Goal: Task Accomplishment & Management: Manage account settings

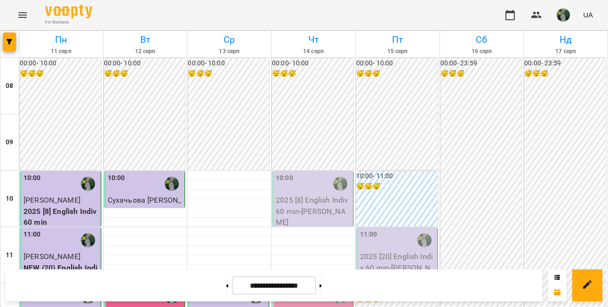
scroll to position [383, 0]
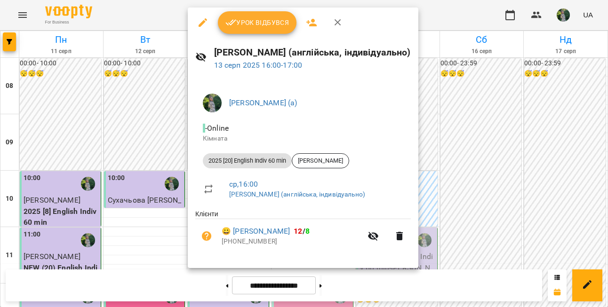
click at [258, 10] on div "Урок відбувся" at bounding box center [303, 23] width 231 height 30
click at [258, 34] on div "Урок відбувся" at bounding box center [303, 23] width 231 height 30
click at [258, 31] on button "Урок відбувся" at bounding box center [257, 22] width 79 height 23
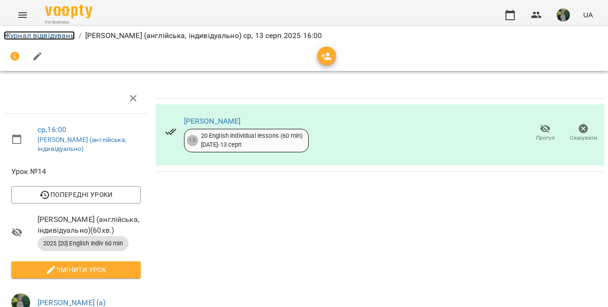
click at [53, 35] on link "Журнал відвідувань" at bounding box center [39, 35] width 71 height 9
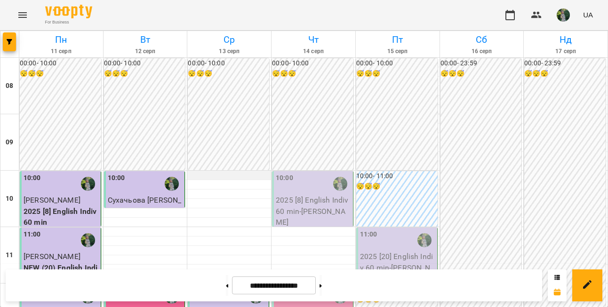
scroll to position [412, 0]
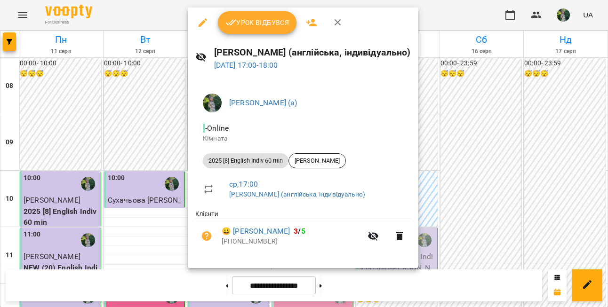
click at [268, 17] on span "Урок відбувся" at bounding box center [257, 22] width 64 height 11
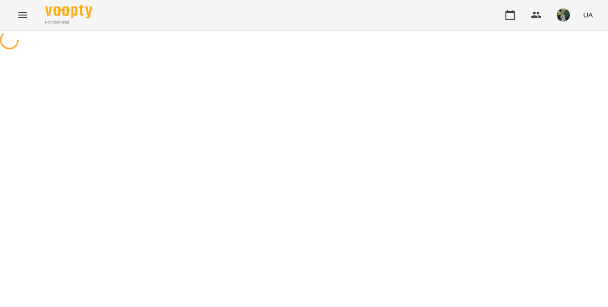
click at [268, 16] on div "For Business UA" at bounding box center [304, 15] width 608 height 30
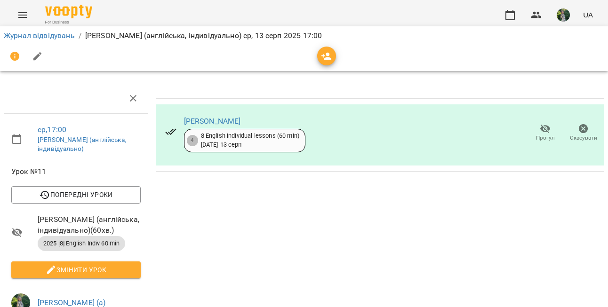
click at [42, 41] on div "Журнал відвідувань / [PERSON_NAME] (англійська, індивідуально) [DATE] 17:00" at bounding box center [304, 35] width 604 height 15
click at [42, 33] on link "Журнал відвідувань" at bounding box center [39, 35] width 71 height 9
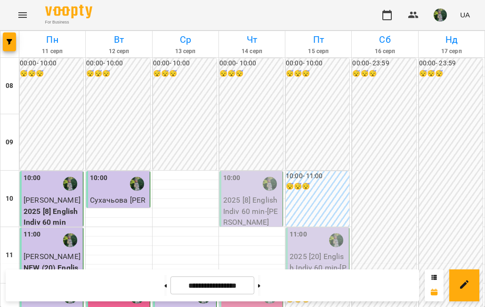
click at [441, 14] on img "button" at bounding box center [439, 14] width 13 height 13
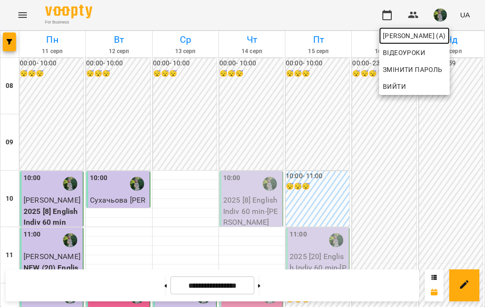
click at [425, 36] on span "[PERSON_NAME] (а)" at bounding box center [414, 35] width 63 height 11
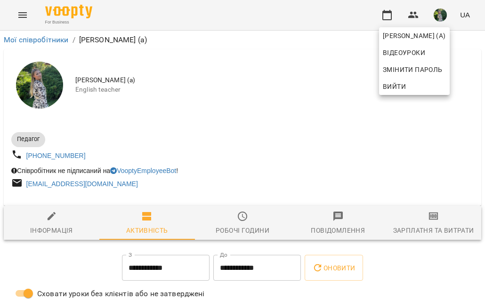
click at [436, 220] on div at bounding box center [242, 153] width 485 height 307
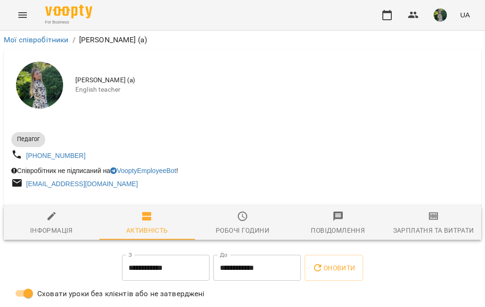
click at [436, 221] on icon "button" at bounding box center [433, 216] width 11 height 11
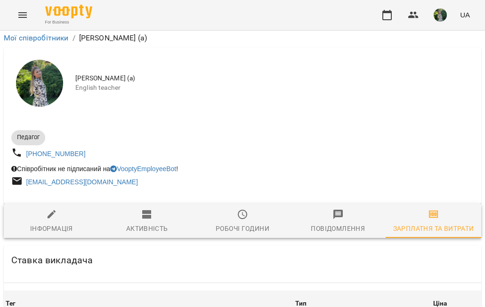
scroll to position [989, 0]
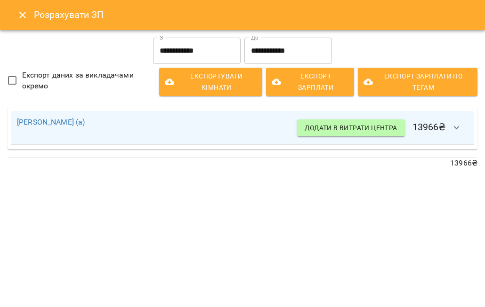
click at [22, 13] on icon "Close" at bounding box center [22, 14] width 11 height 11
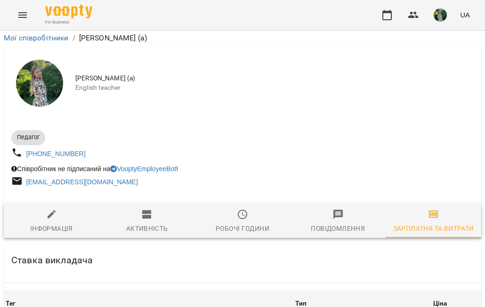
scroll to position [0, 0]
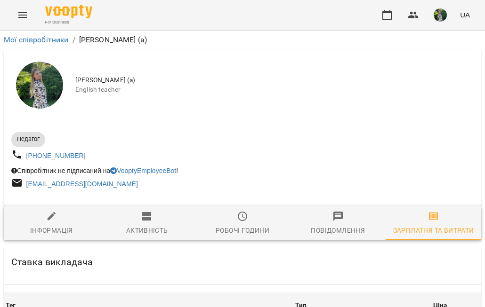
click at [21, 17] on icon "Menu" at bounding box center [22, 15] width 8 height 6
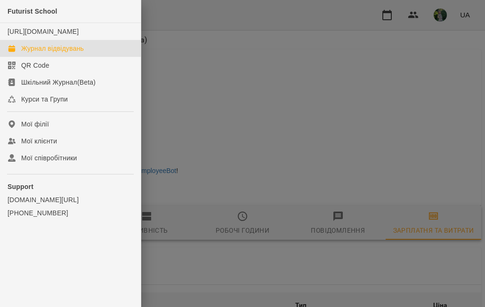
click at [24, 53] on div "Журнал відвідувань" at bounding box center [52, 48] width 63 height 9
